Goal: Transaction & Acquisition: Purchase product/service

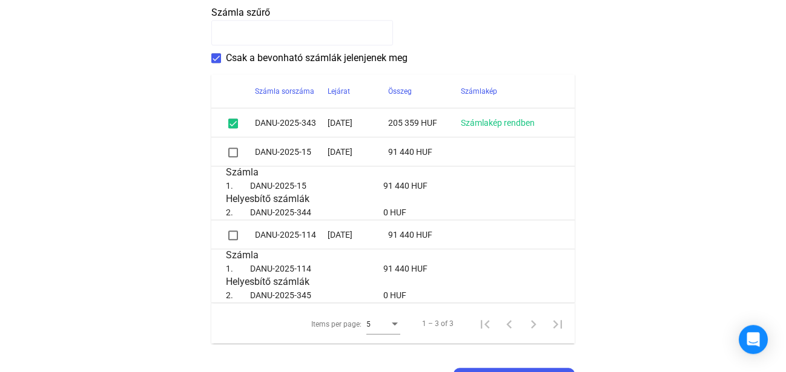
scroll to position [309, 0]
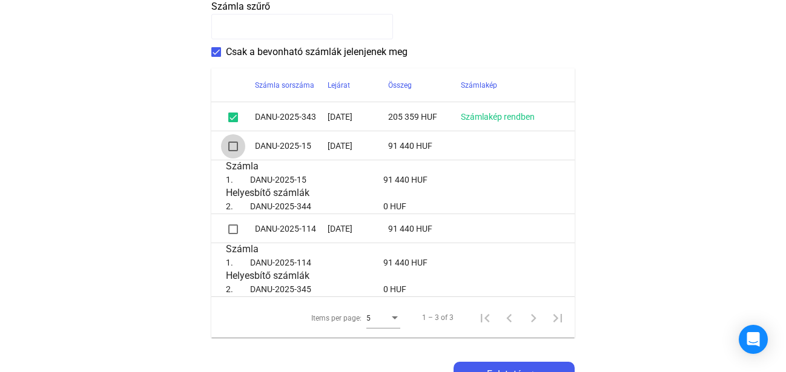
click at [233, 150] on span at bounding box center [233, 147] width 10 height 10
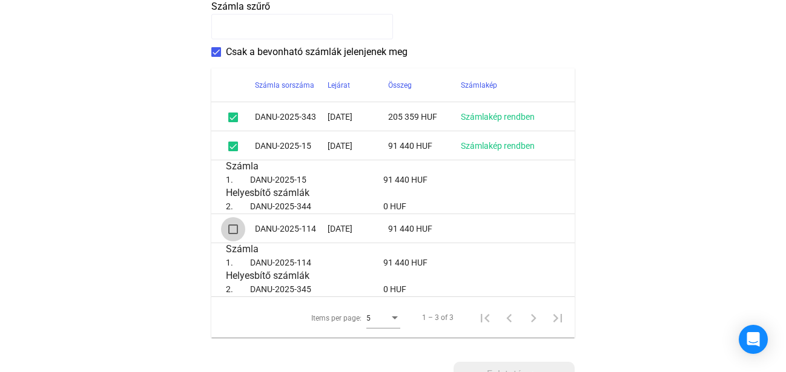
click at [230, 230] on span at bounding box center [233, 230] width 10 height 10
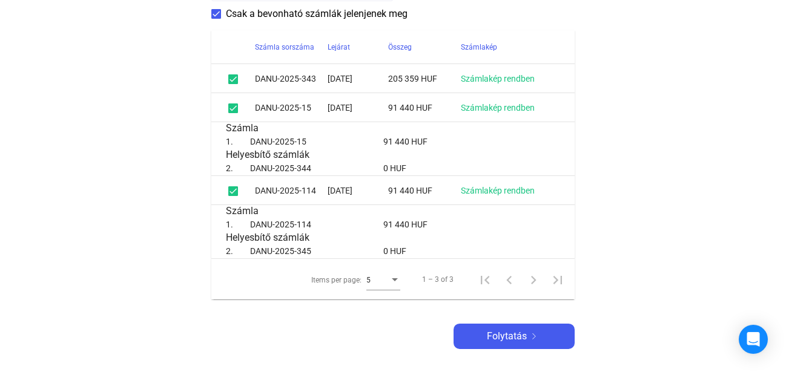
scroll to position [361, 0]
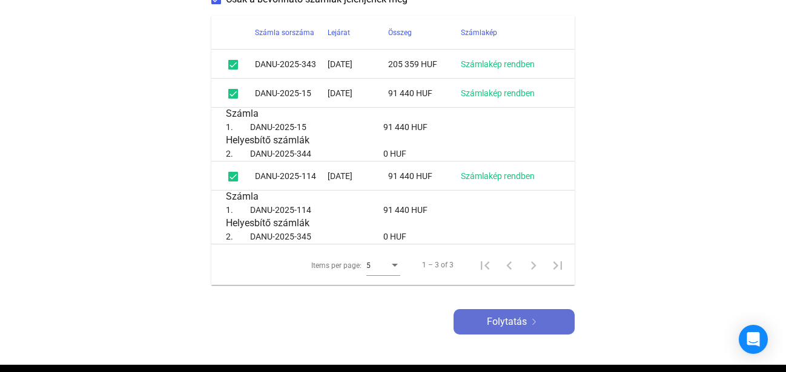
click at [530, 322] on img at bounding box center [534, 322] width 15 height 6
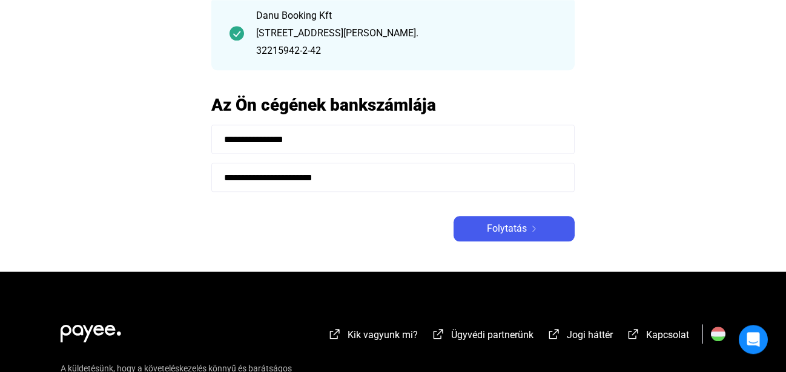
scroll to position [124, 0]
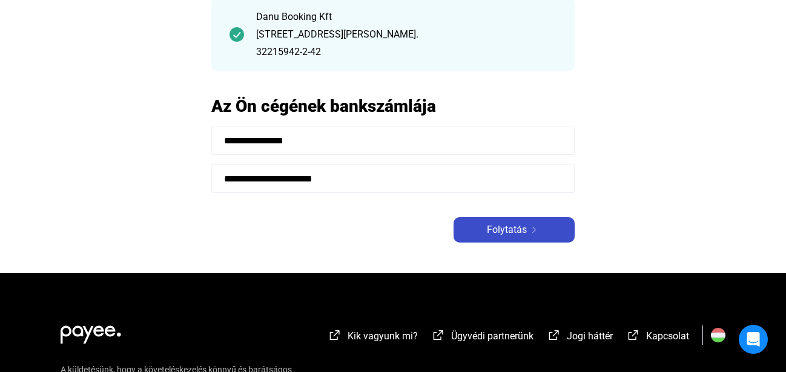
click at [500, 234] on span "Folytatás" at bounding box center [507, 230] width 40 height 15
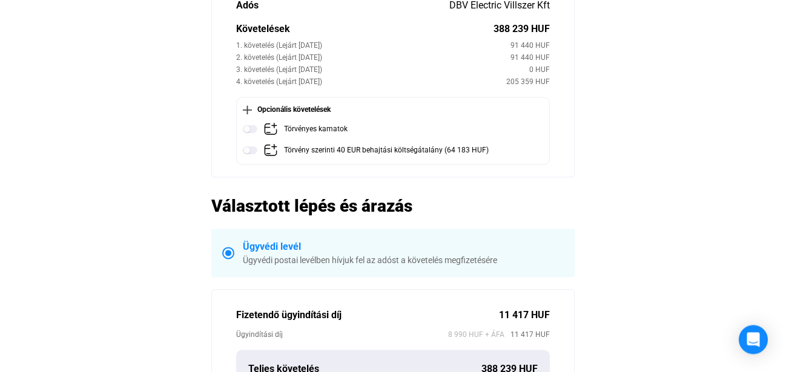
scroll to position [185, 0]
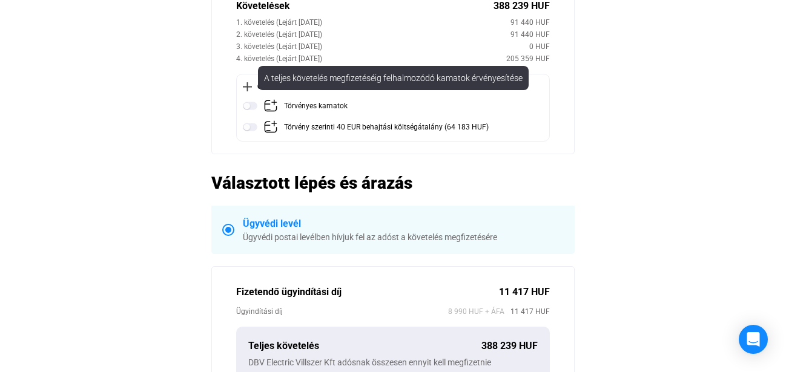
click at [246, 105] on img at bounding box center [250, 106] width 15 height 15
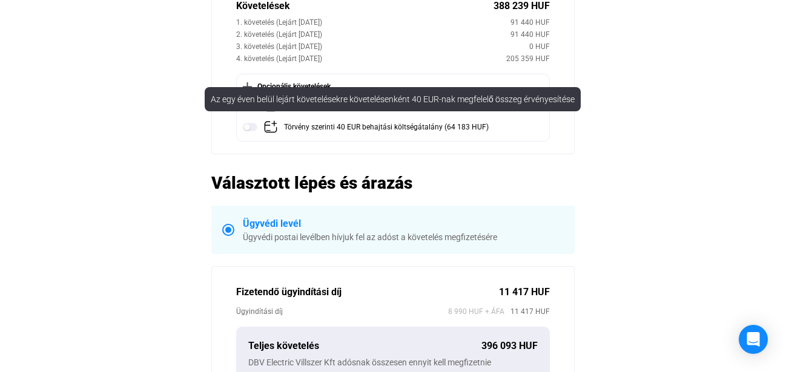
click at [249, 128] on img at bounding box center [250, 127] width 15 height 15
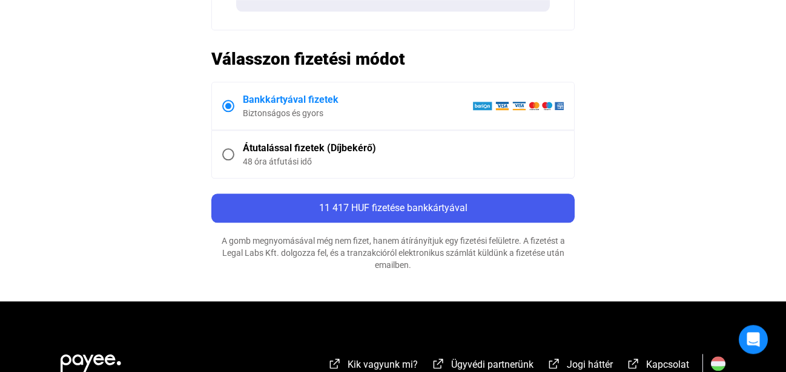
scroll to position [556, 0]
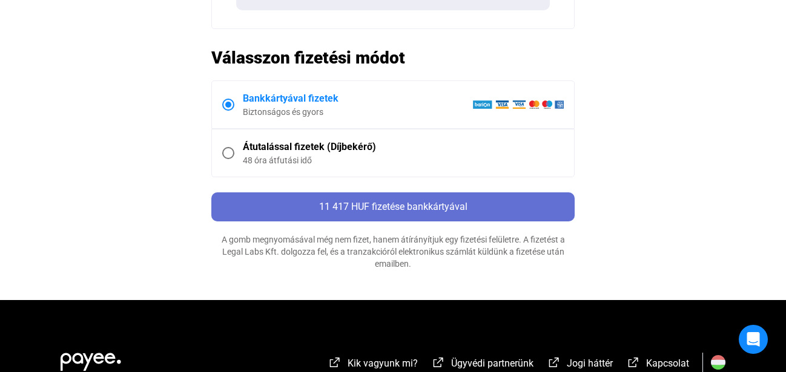
click at [394, 204] on span "11 417 HUF fizetése bankkártyával" at bounding box center [393, 207] width 148 height 12
